Goal: Task Accomplishment & Management: Complete application form

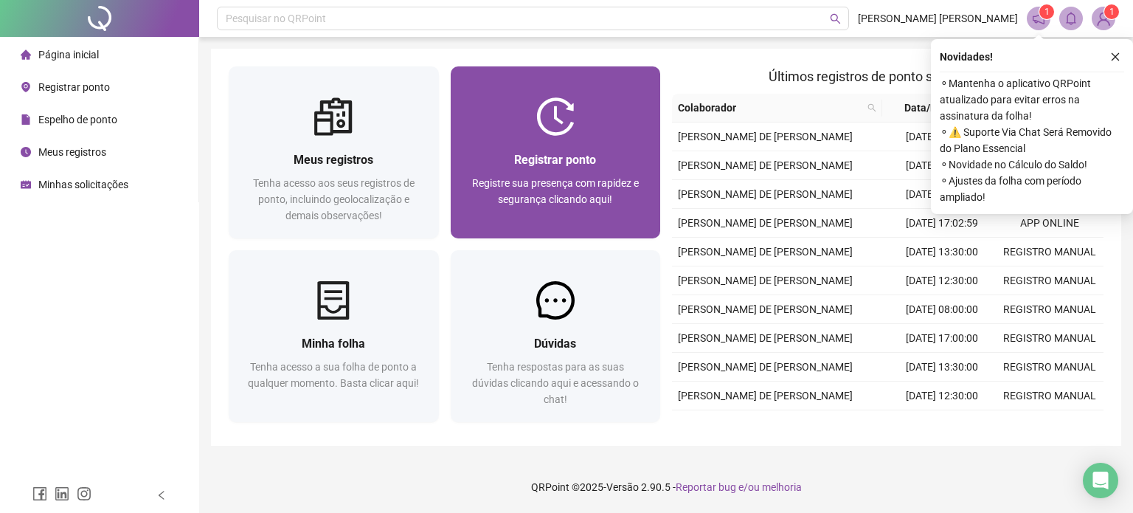
click at [478, 122] on div at bounding box center [556, 116] width 210 height 38
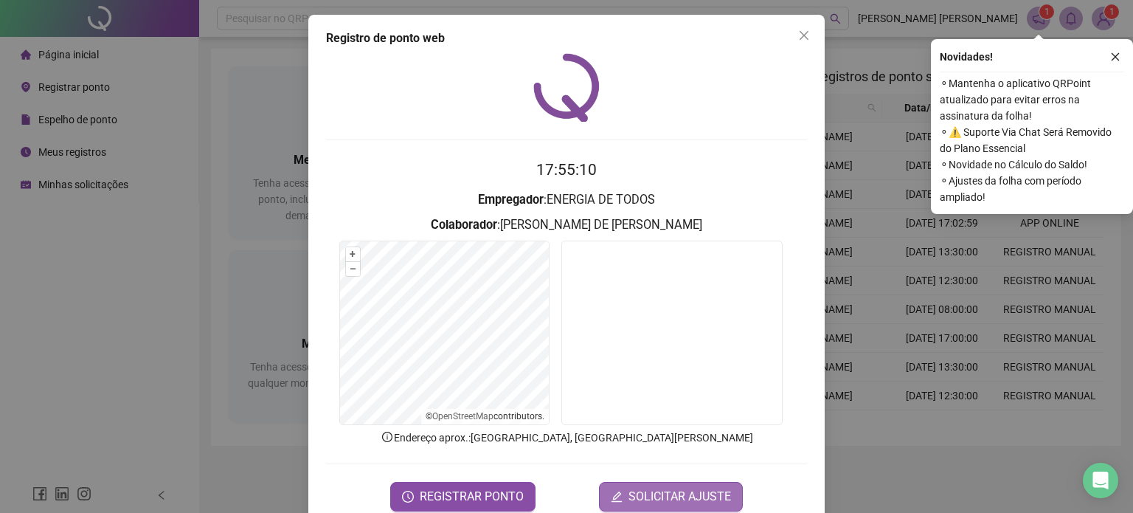
click at [674, 501] on span "SOLICITAR AJUSTE" at bounding box center [680, 497] width 103 height 18
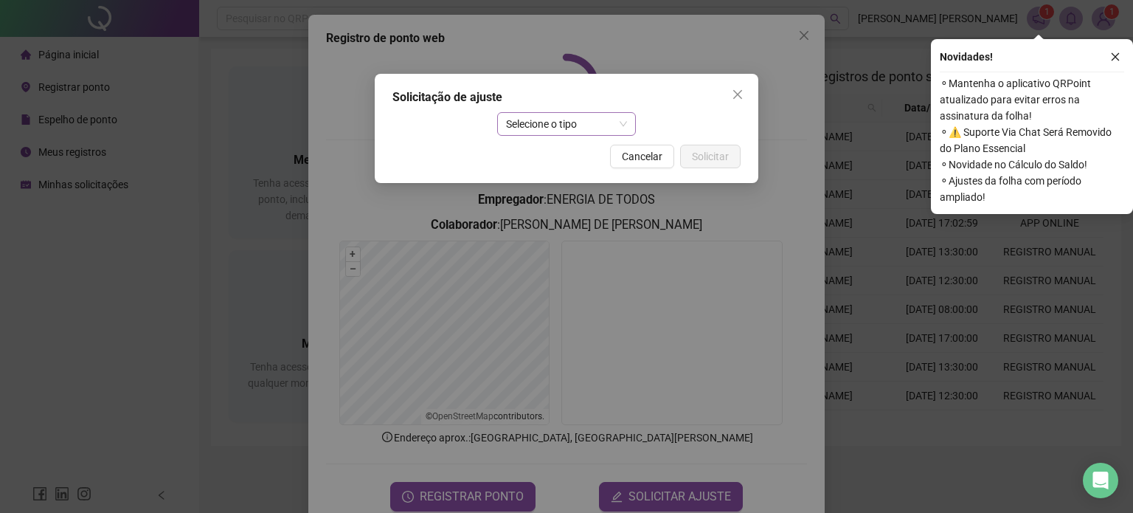
click at [627, 134] on span "Selecione o tipo" at bounding box center [567, 124] width 122 height 22
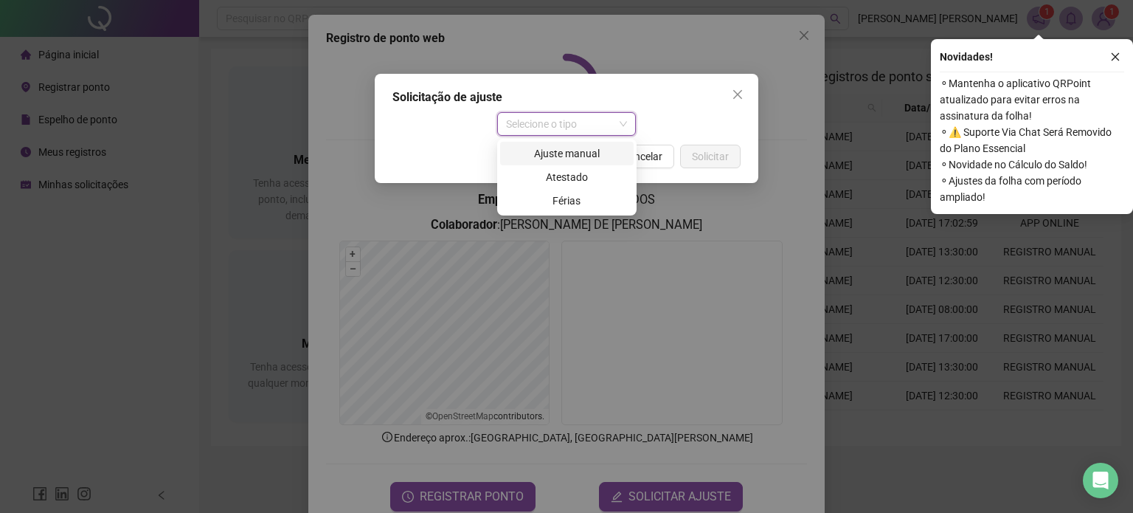
click at [584, 151] on div "Ajuste manual" at bounding box center [567, 153] width 116 height 16
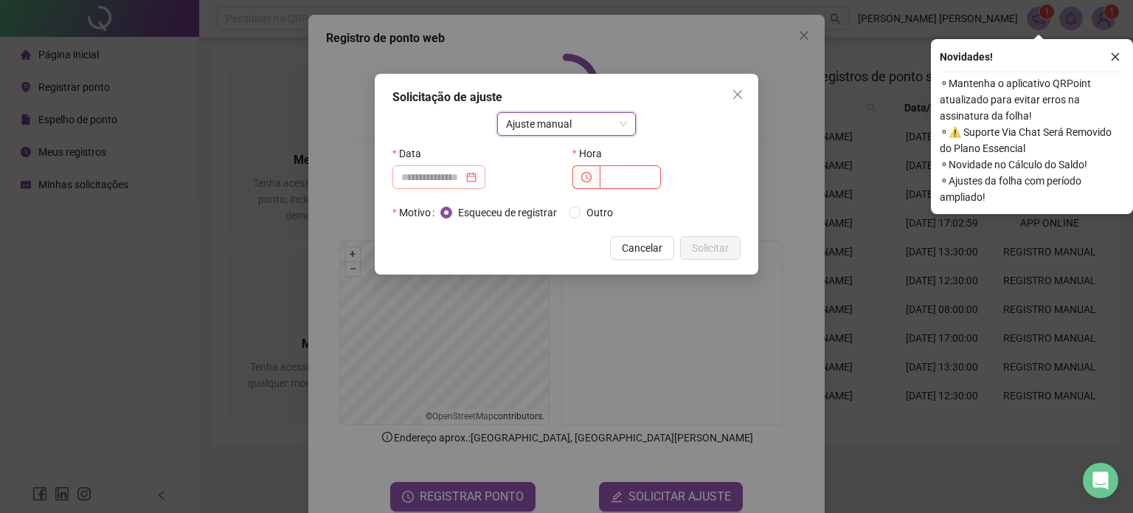
click at [477, 179] on div at bounding box center [438, 177] width 75 height 16
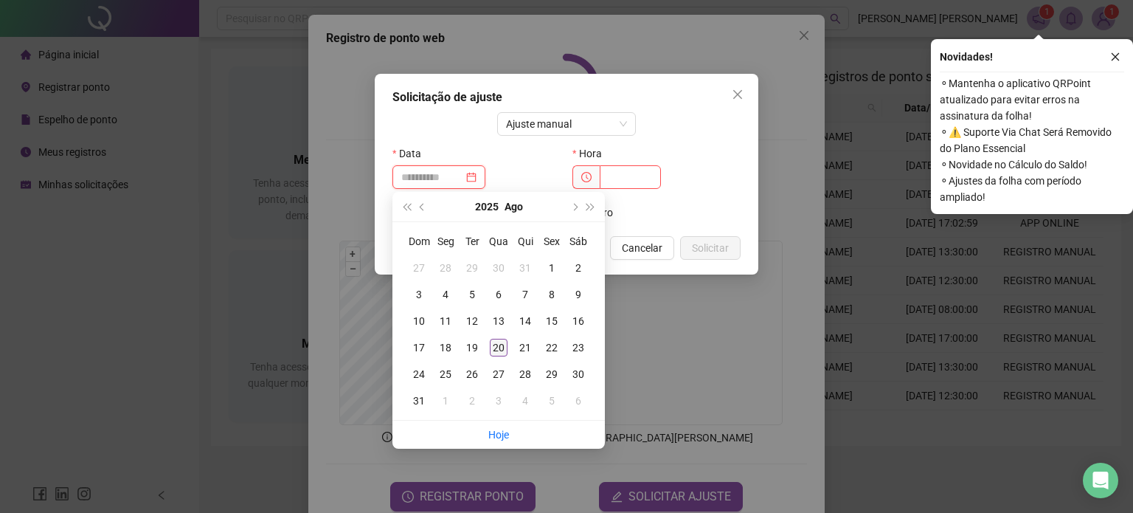
type input "**********"
drag, startPoint x: 491, startPoint y: 351, endPoint x: 500, endPoint y: 339, distance: 14.3
click at [494, 351] on div "20" at bounding box center [499, 348] width 18 height 18
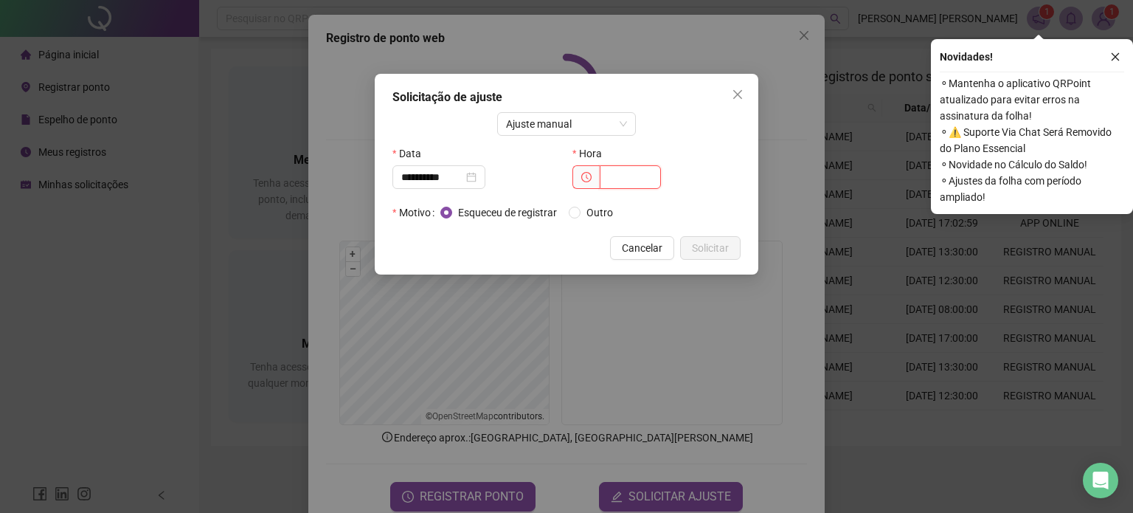
drag, startPoint x: 623, startPoint y: 167, endPoint x: 680, endPoint y: 168, distance: 57.6
click at [677, 168] on div at bounding box center [657, 177] width 168 height 24
type input "*****"
click at [728, 246] on span "Solicitar" at bounding box center [710, 248] width 37 height 16
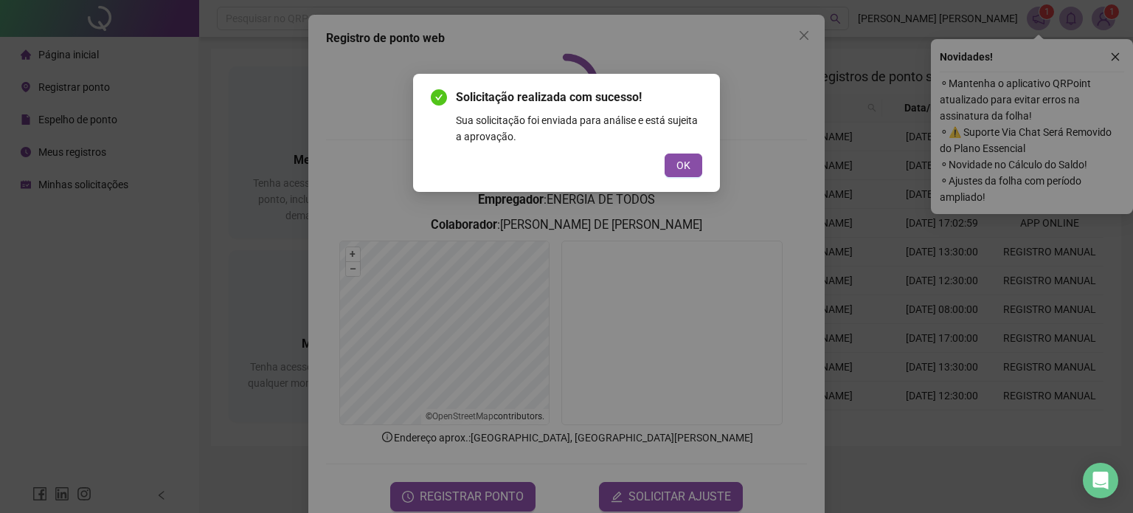
click at [667, 169] on button "OK" at bounding box center [684, 165] width 38 height 24
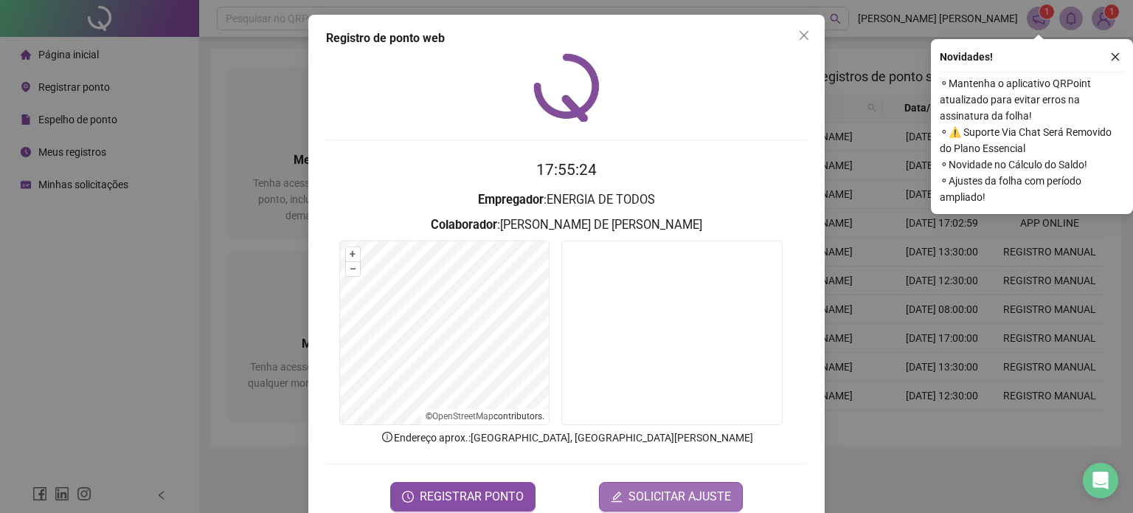
click at [682, 489] on span "SOLICITAR AJUSTE" at bounding box center [680, 497] width 103 height 18
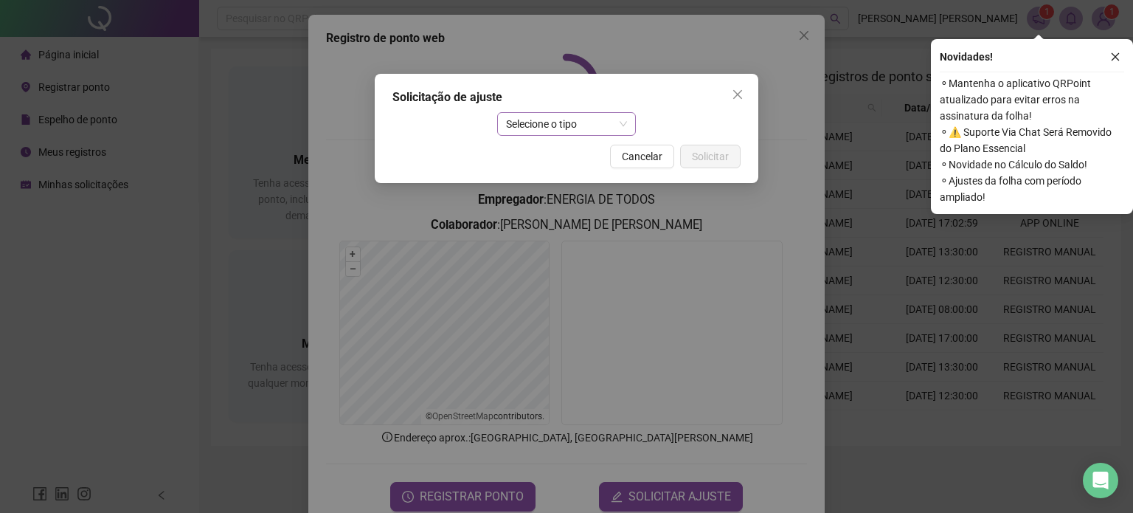
click at [592, 114] on span "Selecione o tipo" at bounding box center [567, 124] width 122 height 22
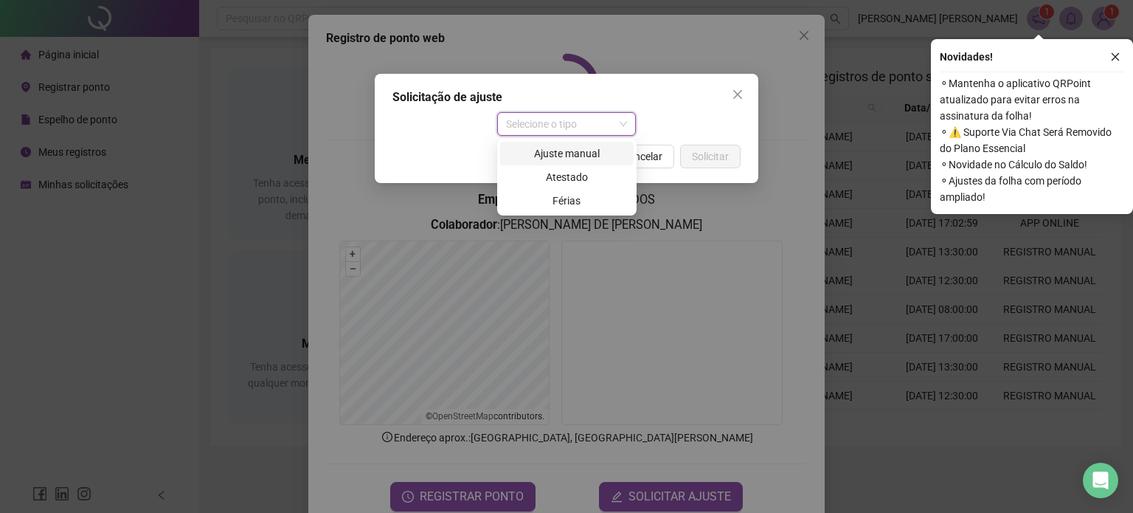
click at [590, 147] on div "Ajuste manual" at bounding box center [567, 153] width 116 height 16
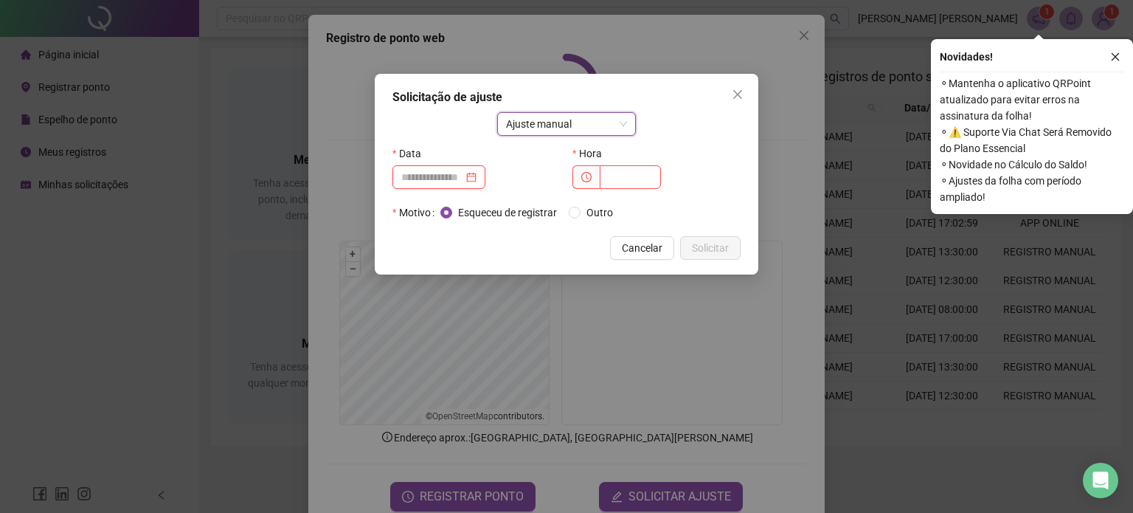
click at [463, 179] on input at bounding box center [432, 177] width 62 height 16
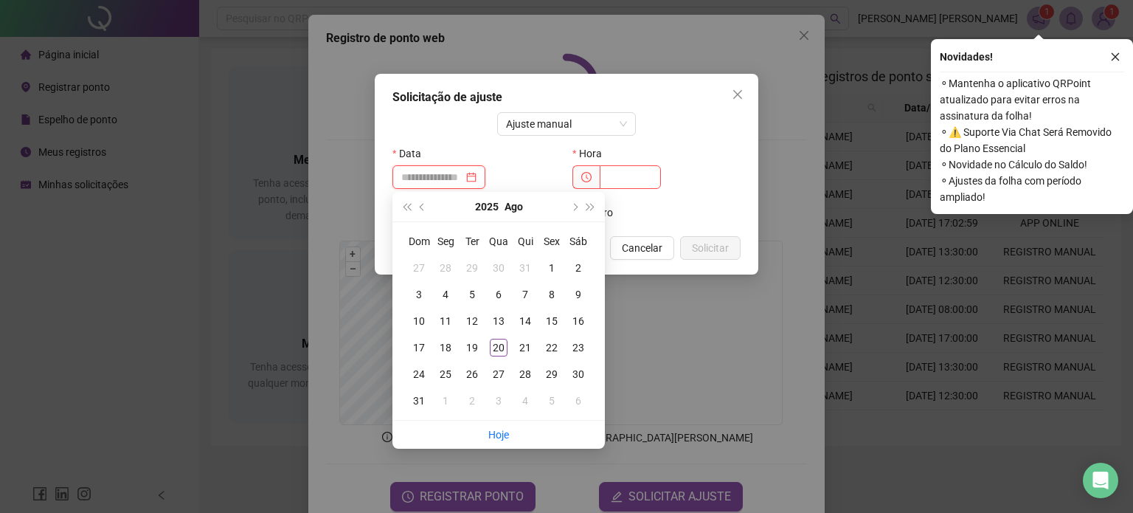
click at [477, 179] on div at bounding box center [438, 177] width 75 height 16
type input "**********"
click at [497, 351] on div "20" at bounding box center [499, 348] width 18 height 18
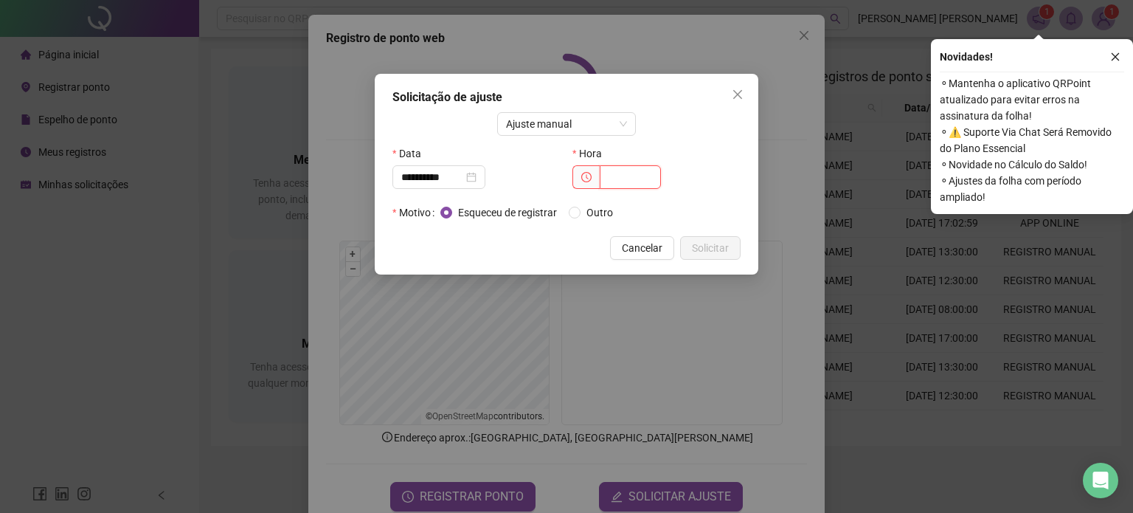
click at [635, 173] on input "text" at bounding box center [630, 177] width 61 height 24
type input "*****"
click at [726, 250] on span "Solicitar" at bounding box center [710, 248] width 37 height 16
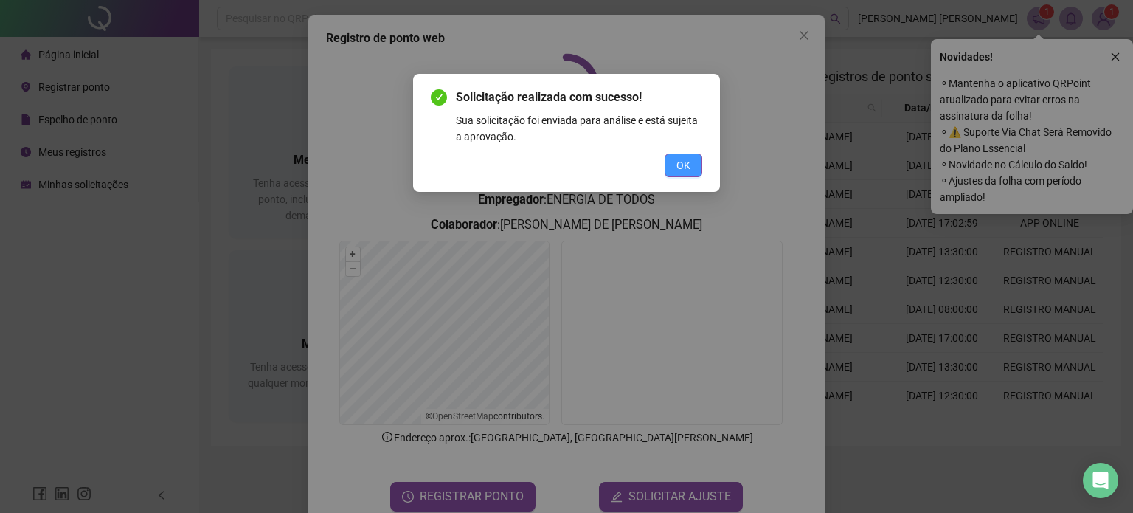
click at [677, 173] on button "OK" at bounding box center [684, 165] width 38 height 24
